Goal: Task Accomplishment & Management: Complete application form

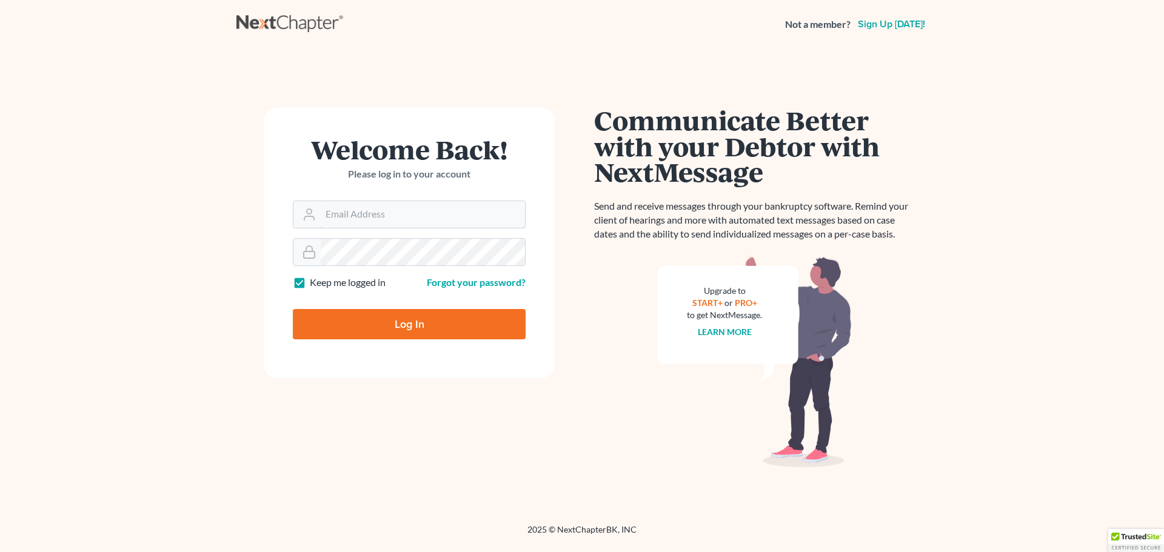
type input "dvolk@cmcurtislaw.com"
click at [362, 316] on input "Log In" at bounding box center [409, 324] width 233 height 30
type input "Thinking..."
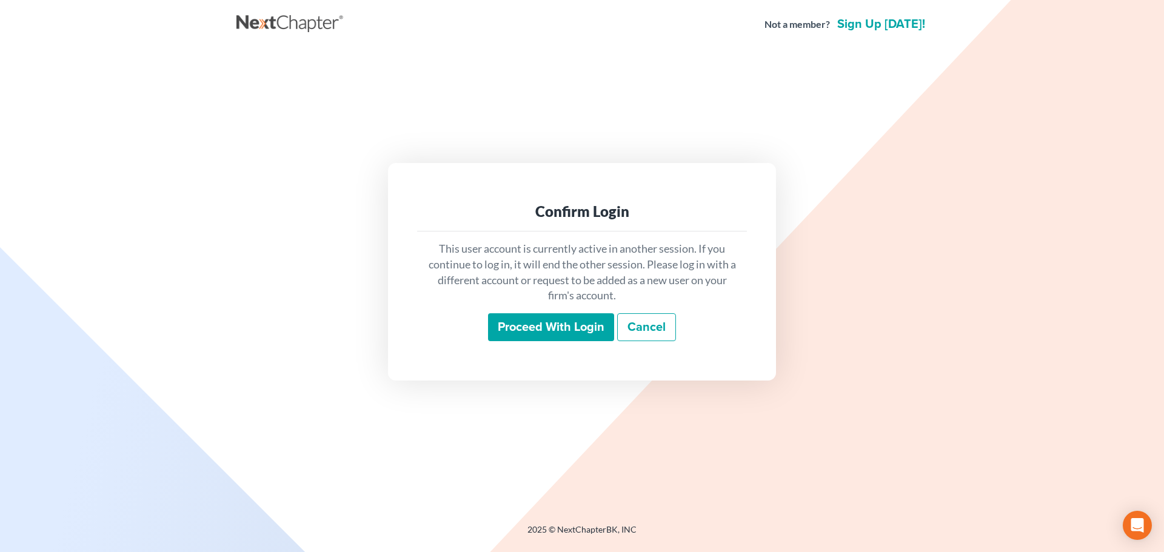
click at [572, 338] on input "Proceed with login" at bounding box center [551, 327] width 126 height 28
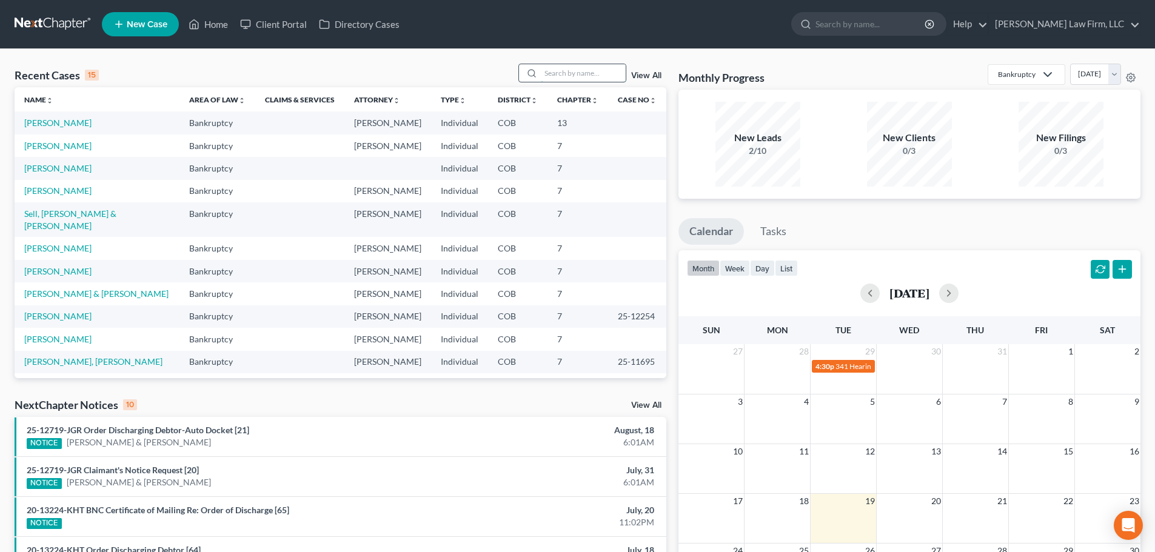
click at [586, 70] on input "search" at bounding box center [583, 73] width 85 height 18
type input "test"
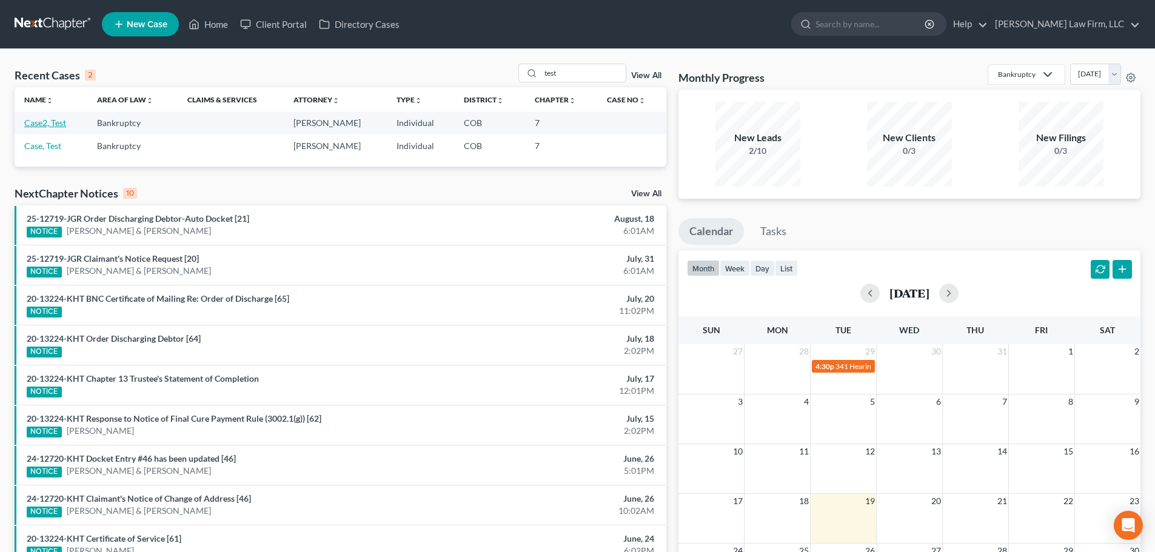
click at [45, 125] on link "Case2, Test" at bounding box center [45, 123] width 42 height 10
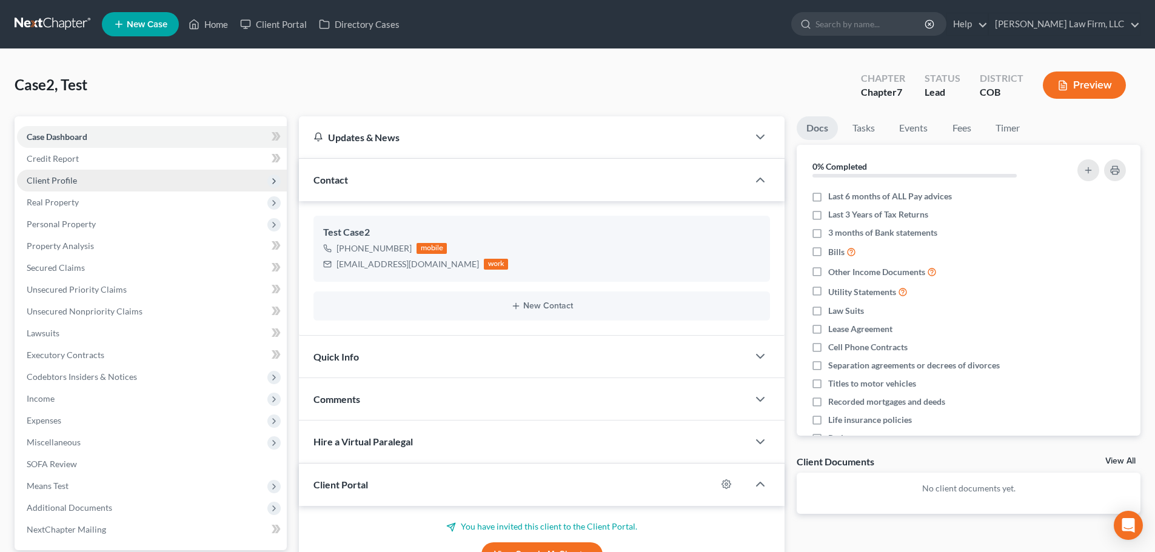
click at [119, 184] on span "Client Profile" at bounding box center [152, 181] width 270 height 22
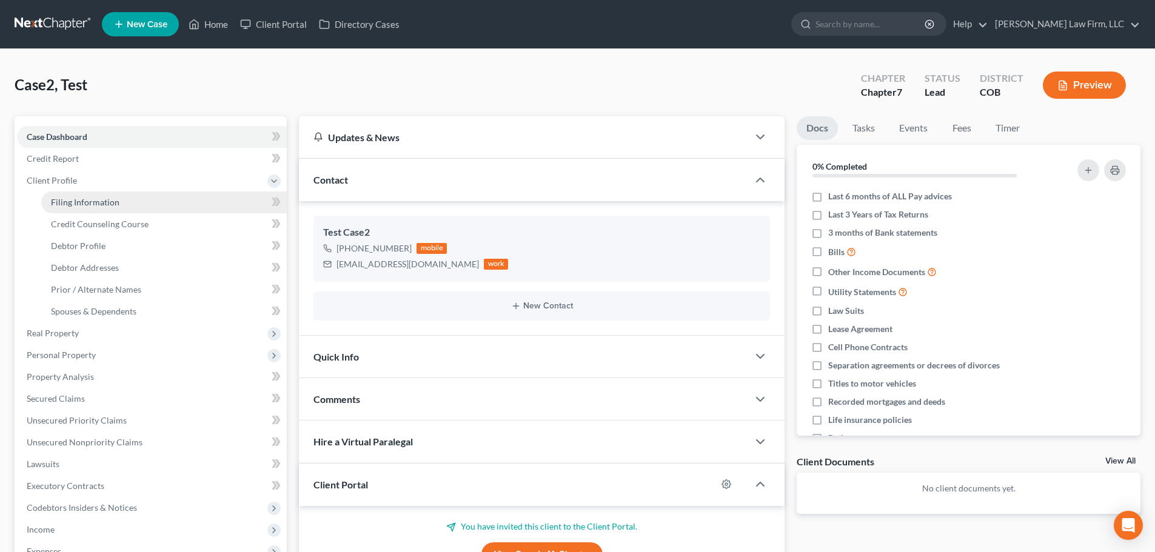
click at [108, 205] on span "Filing Information" at bounding box center [85, 202] width 68 height 10
select select "1"
select select "0"
select select "5"
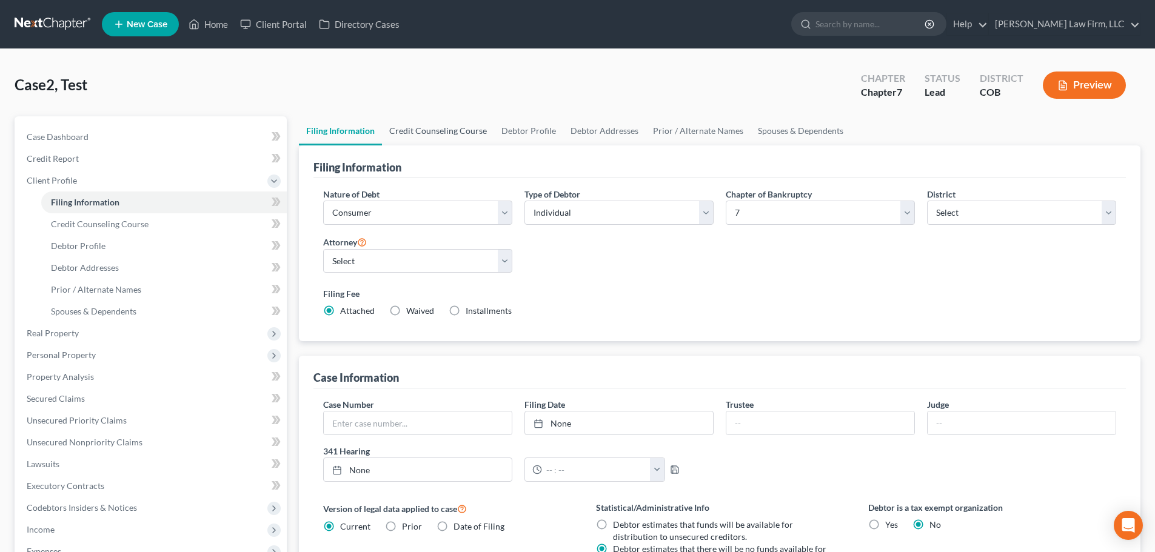
click at [465, 133] on link "Credit Counseling Course" at bounding box center [438, 130] width 112 height 29
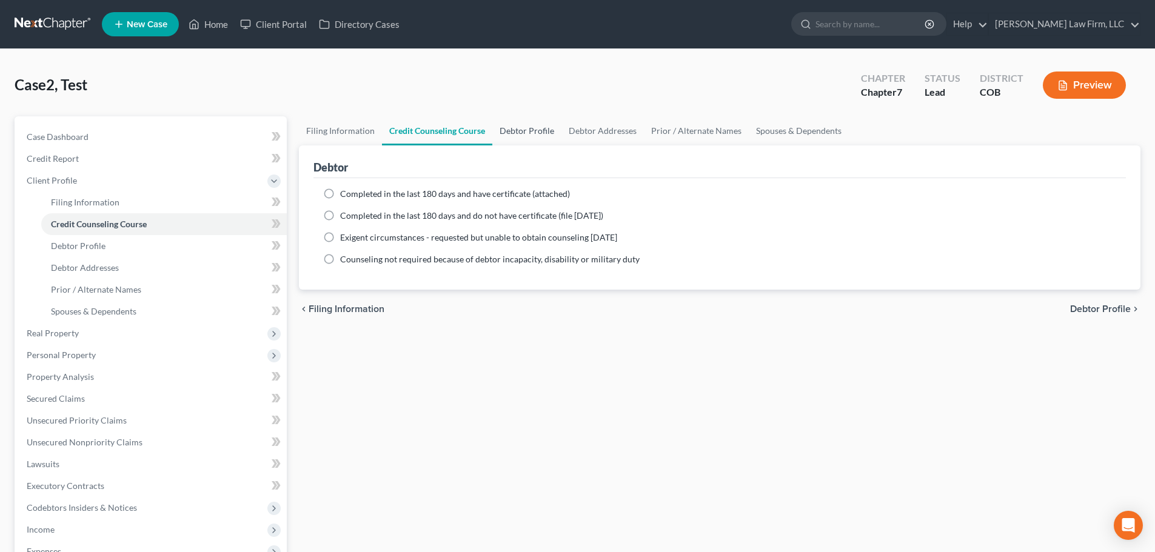
click at [532, 130] on link "Debtor Profile" at bounding box center [526, 130] width 69 height 29
select select "0"
select select "2"
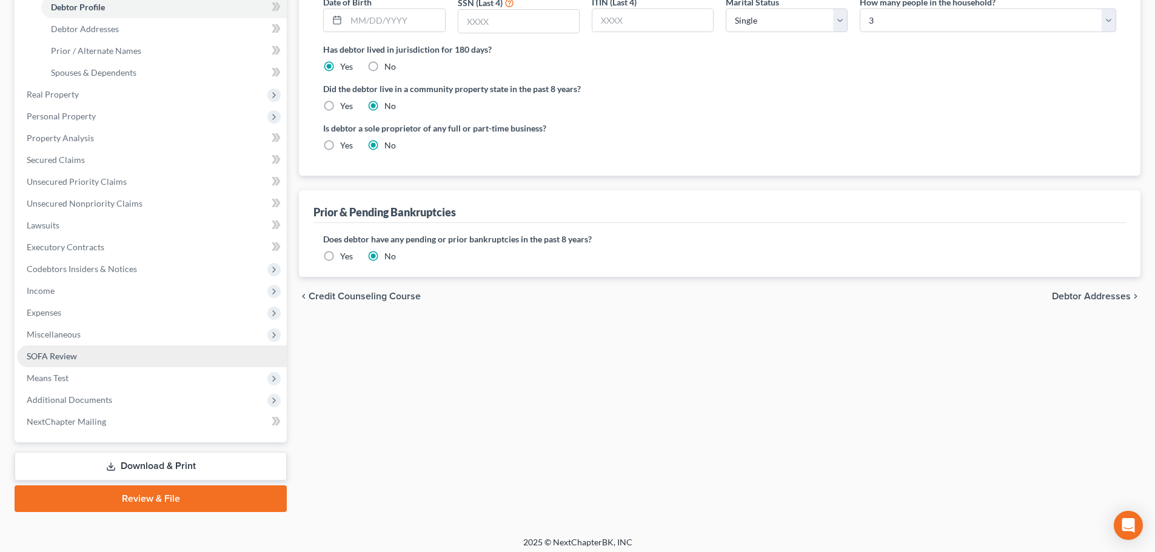
scroll to position [245, 0]
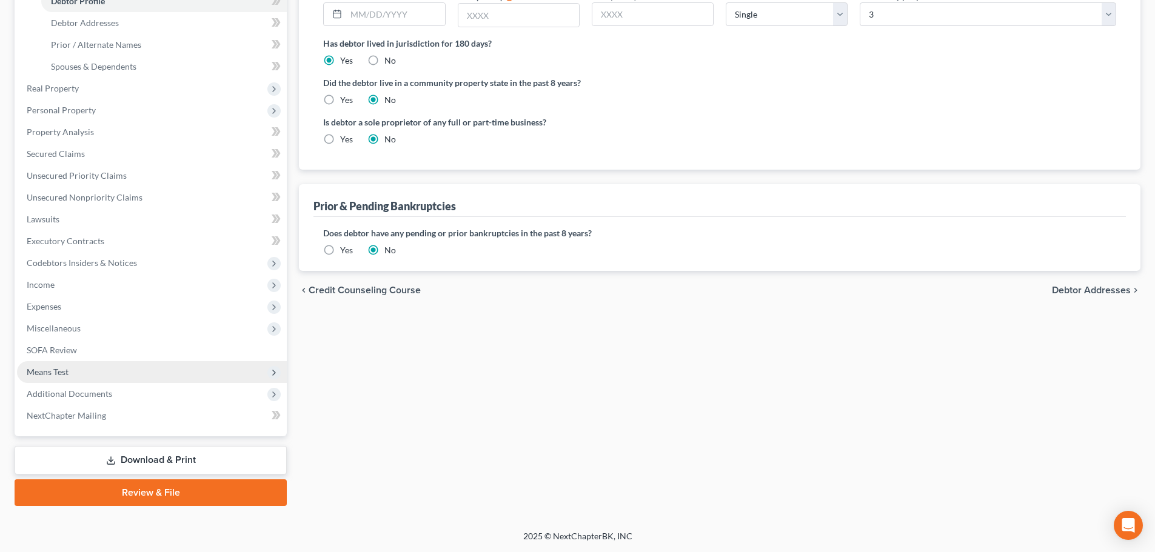
click at [112, 378] on span "Means Test" at bounding box center [152, 372] width 270 height 22
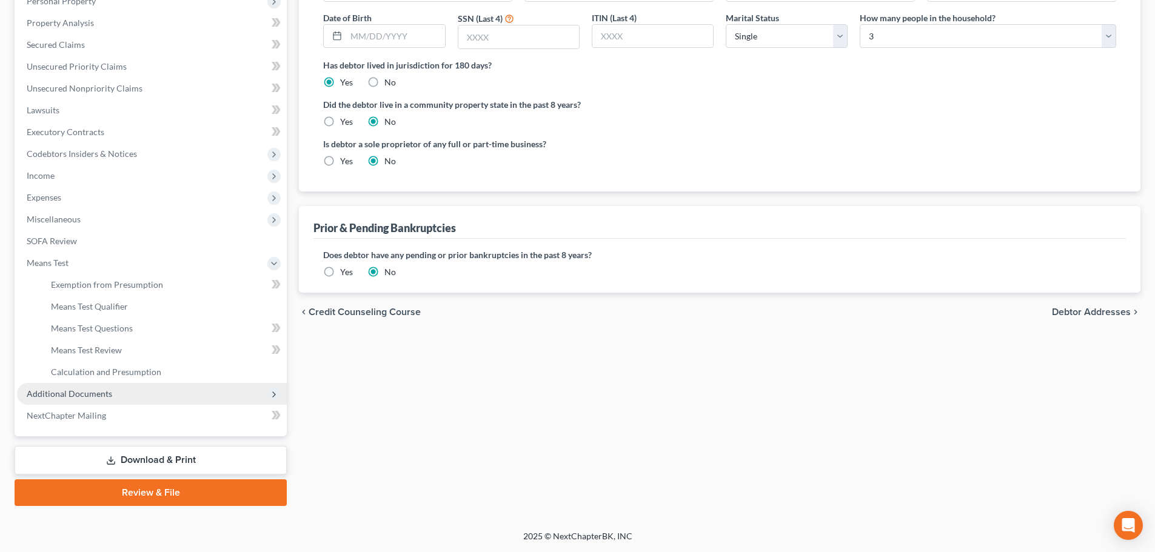
scroll to position [223, 0]
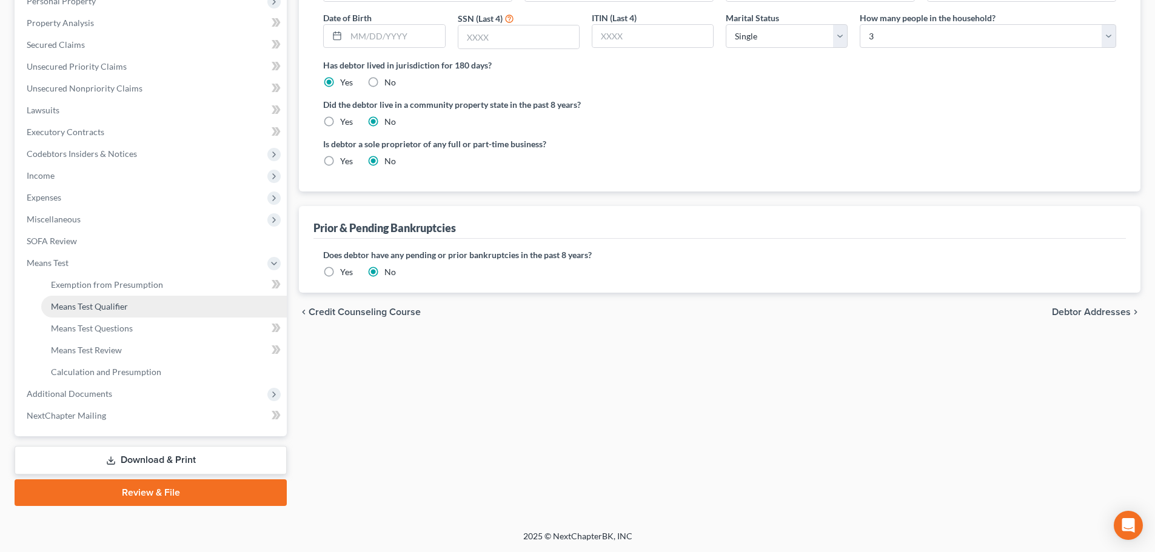
click at [133, 304] on link "Means Test Qualifier" at bounding box center [163, 307] width 245 height 22
